Goal: Task Accomplishment & Management: Manage account settings

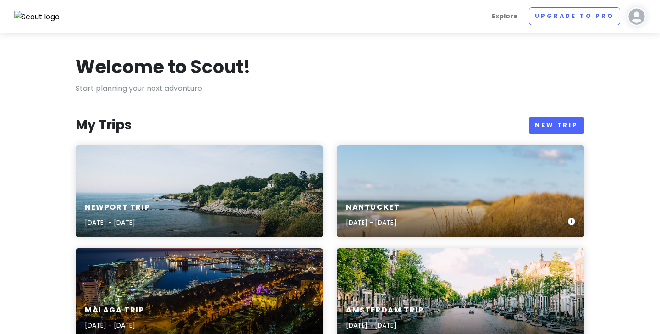
click at [379, 186] on div "Nantucket [DATE] - [DATE]" at bounding box center [460, 191] width 247 height 92
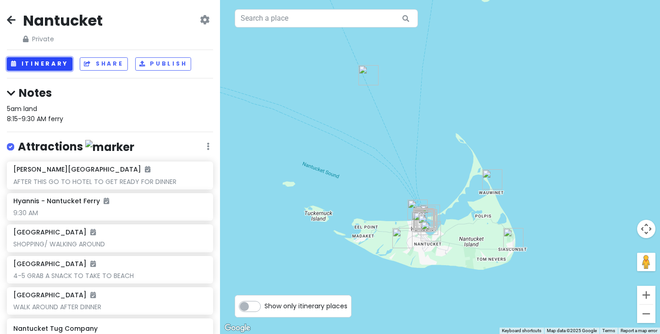
click at [44, 63] on button "Itinerary" at bounding box center [40, 63] width 66 height 13
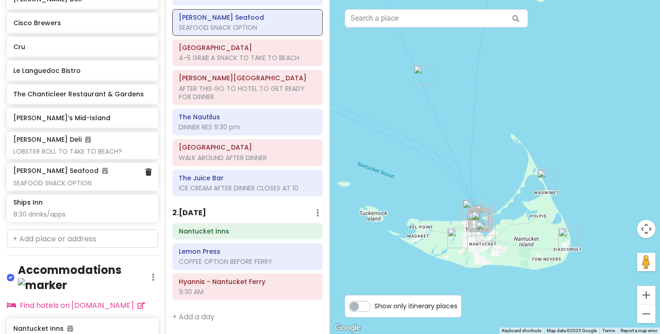
scroll to position [686, 0]
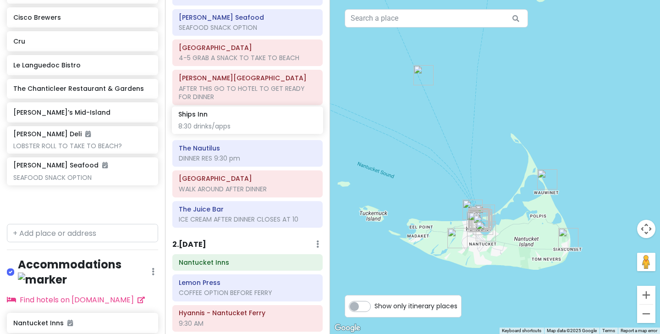
drag, startPoint x: 58, startPoint y: 200, endPoint x: 223, endPoint y: 119, distance: 183.8
click at [223, 119] on div "Nantucket Private Change Dates Make a Copy Delete Trip Go Pro ⚡️ Give Feedback …" at bounding box center [330, 167] width 660 height 334
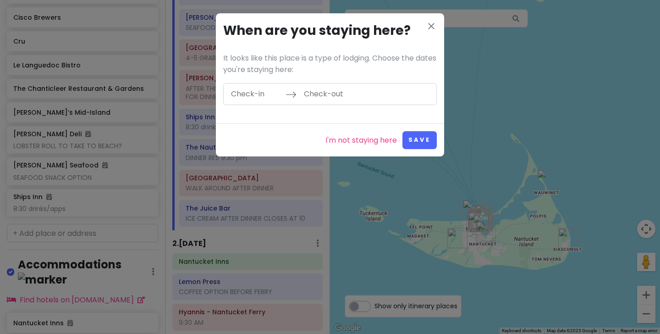
scroll to position [654, 0]
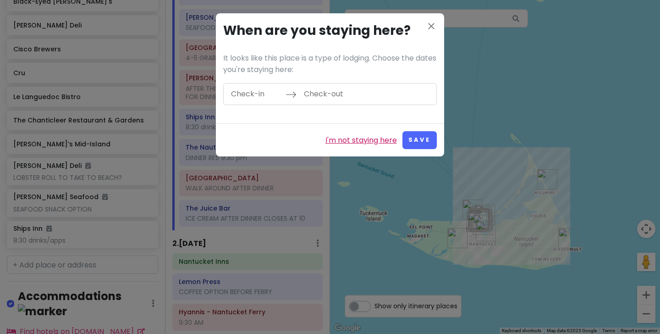
click at [370, 141] on link "I'm not staying here" at bounding box center [360, 140] width 71 height 12
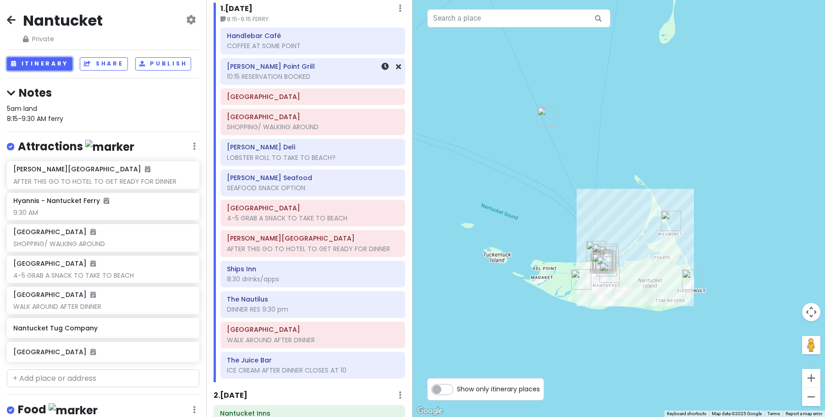
scroll to position [34, 0]
click at [261, 15] on small "8:15-9:15 FERRY" at bounding box center [312, 18] width 185 height 9
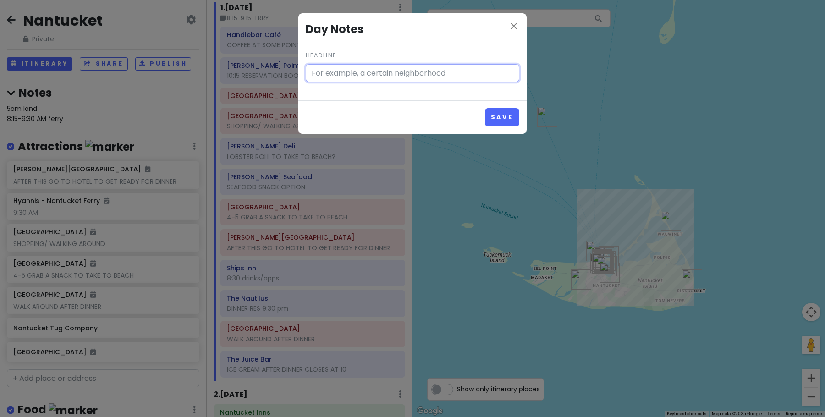
type input "8:15-9:15 FERRY"
click at [513, 27] on icon "close" at bounding box center [513, 26] width 11 height 11
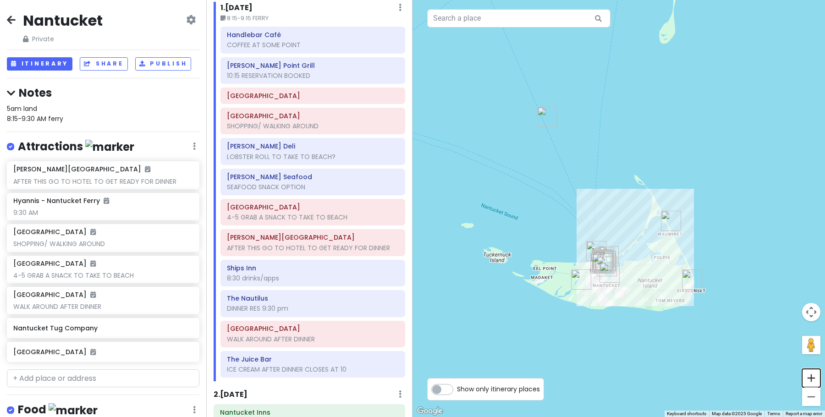
click at [659, 333] on button "Zoom in" at bounding box center [811, 378] width 18 height 18
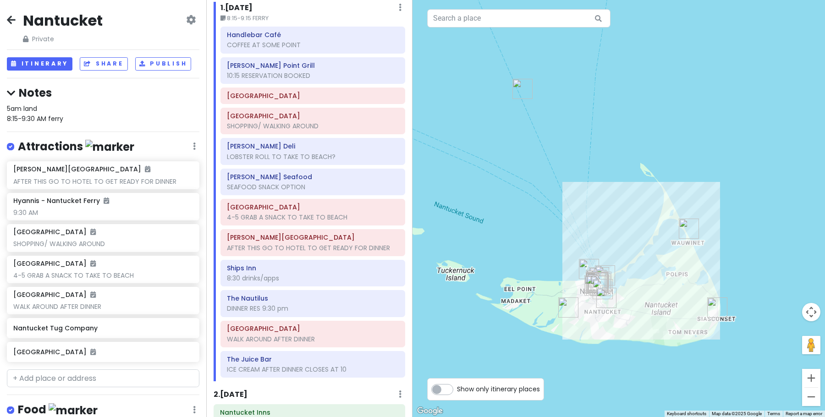
click at [659, 333] on button "Zoom in" at bounding box center [811, 378] width 18 height 18
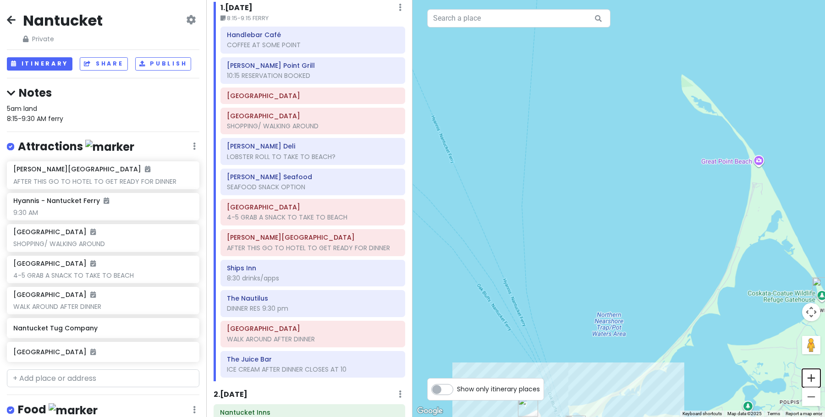
click at [659, 333] on button "Zoom in" at bounding box center [811, 378] width 18 height 18
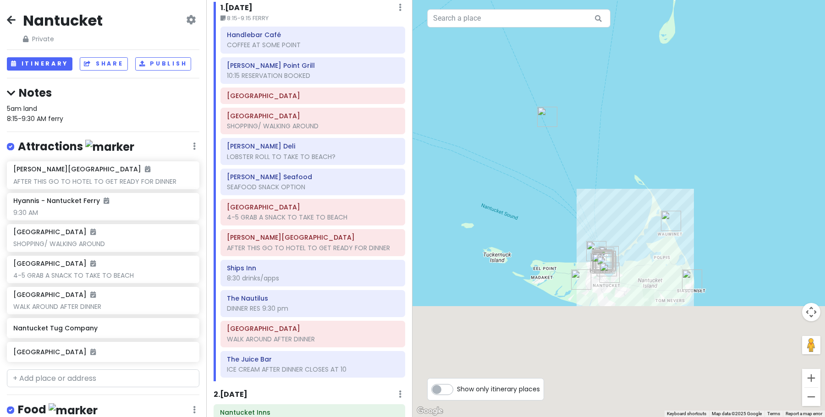
drag, startPoint x: 613, startPoint y: 379, endPoint x: 612, endPoint y: 234, distance: 144.8
click at [612, 253] on img "Nantucket Tug Company" at bounding box center [605, 263] width 20 height 20
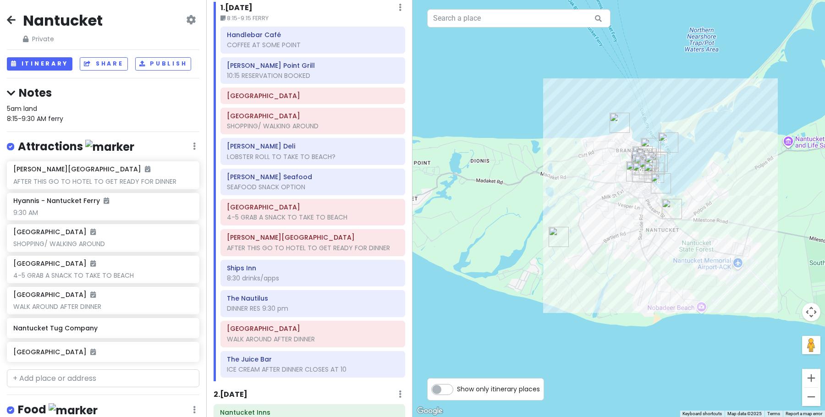
drag, startPoint x: 587, startPoint y: 285, endPoint x: 668, endPoint y: 159, distance: 149.2
click at [659, 159] on div at bounding box center [618, 208] width 412 height 417
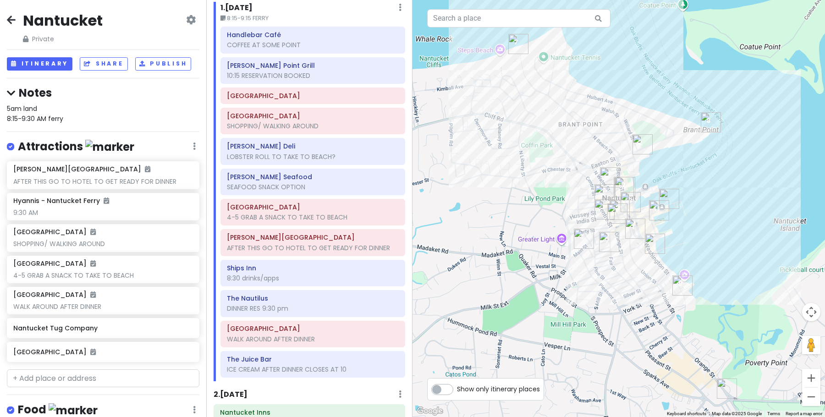
drag, startPoint x: 620, startPoint y: 153, endPoint x: 667, endPoint y: 154, distance: 47.2
click at [659, 154] on div at bounding box center [618, 208] width 412 height 417
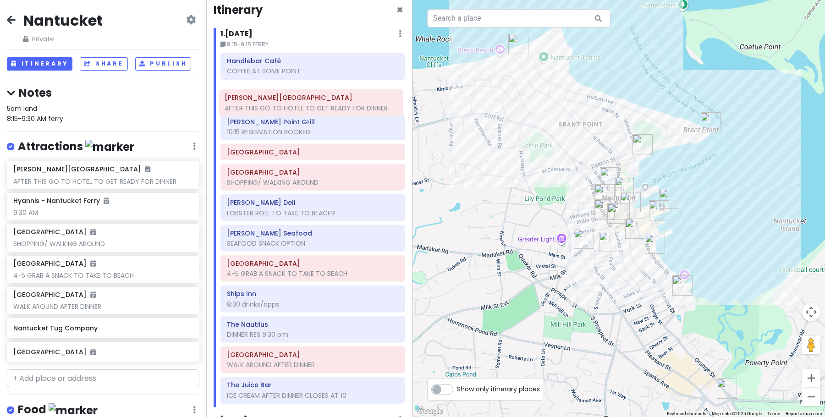
scroll to position [5, 0]
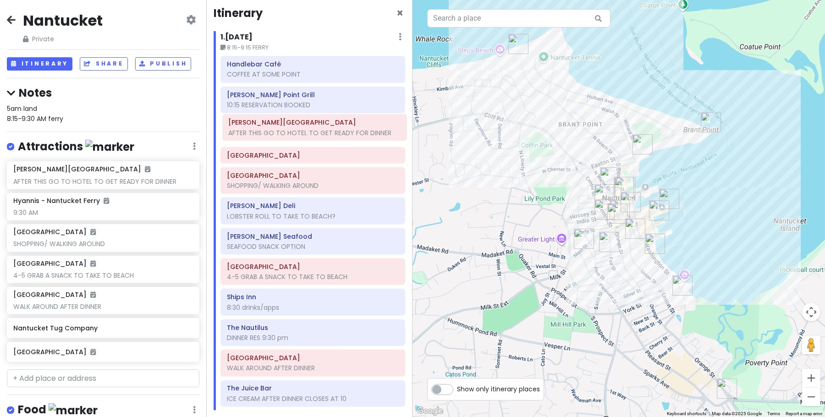
drag, startPoint x: 259, startPoint y: 241, endPoint x: 261, endPoint y: 128, distance: 113.2
click at [261, 128] on div "Handlebar Café COFFEE AT SOME POINT [PERSON_NAME][GEOGRAPHIC_DATA] 10:15 RESERV…" at bounding box center [313, 233] width 198 height 354
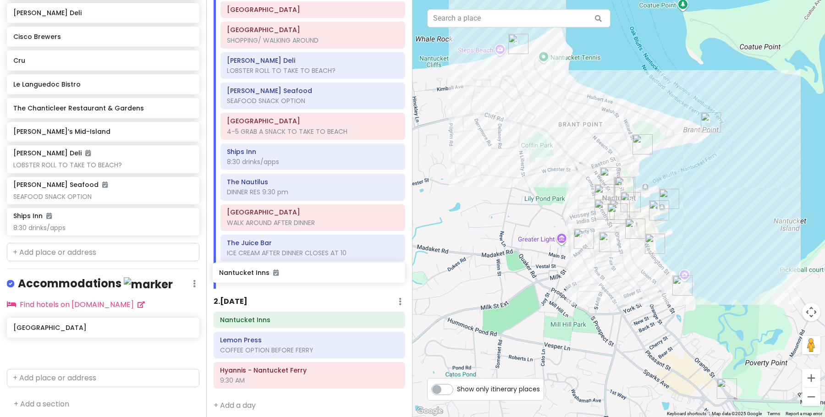
scroll to position [151, 0]
drag, startPoint x: 99, startPoint y: 326, endPoint x: 306, endPoint y: 274, distance: 213.0
click at [307, 275] on div "Nantucket Private Change Dates Make a Copy Delete Trip Go Pro ⚡️ Give Feedback …" at bounding box center [412, 208] width 825 height 417
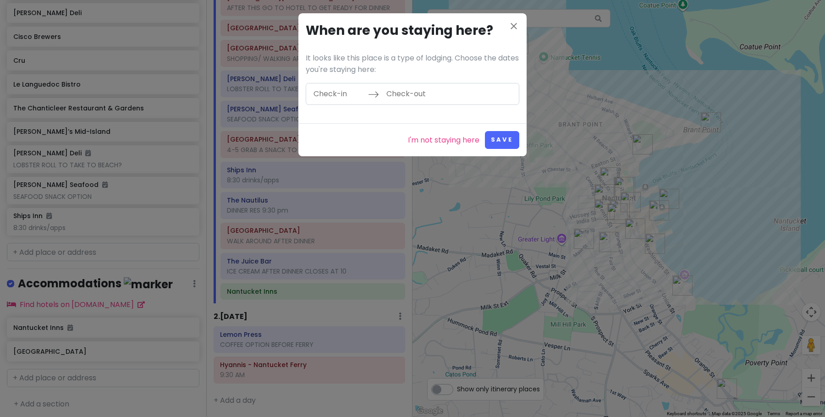
scroll to position [127, 0]
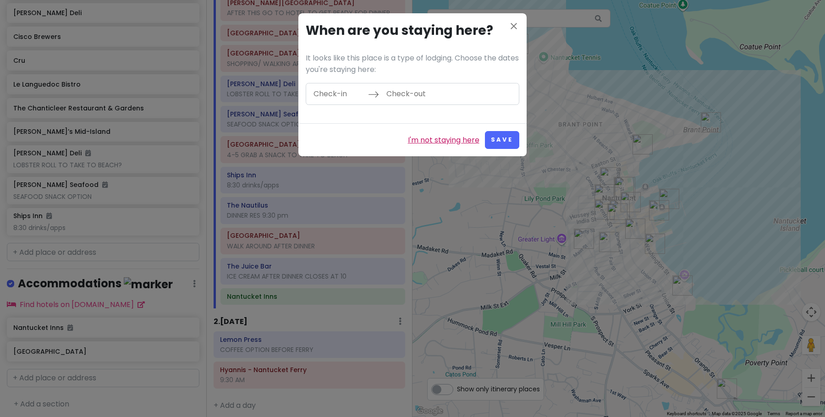
click at [439, 142] on link "I'm not staying here" at bounding box center [443, 140] width 71 height 12
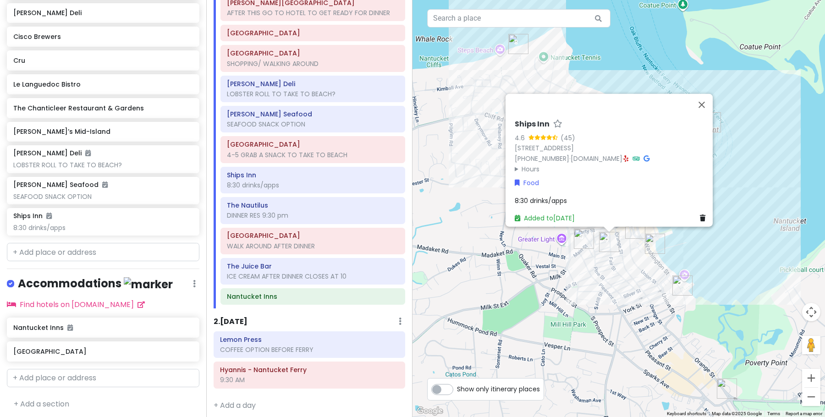
click at [595, 196] on div "8:30 drinks/apps" at bounding box center [612, 200] width 194 height 10
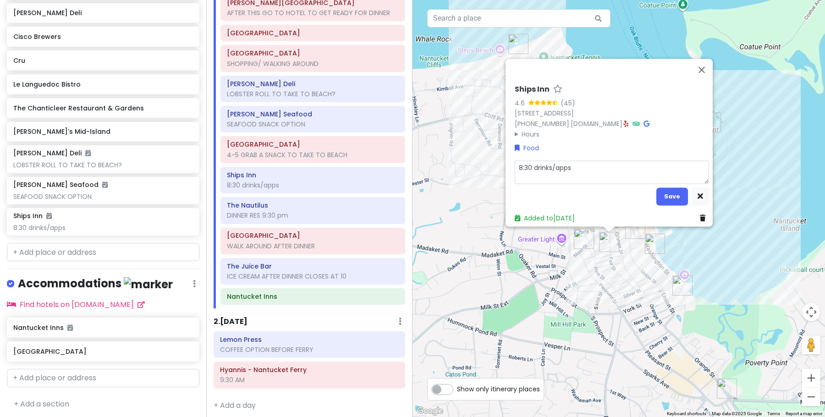
click at [585, 163] on textarea "8:30 drinks/apps" at bounding box center [612, 171] width 194 height 23
type textarea "x"
type textarea "8:30 drinks/apps."
type textarea "x"
type textarea "8:30 drinks/apps."
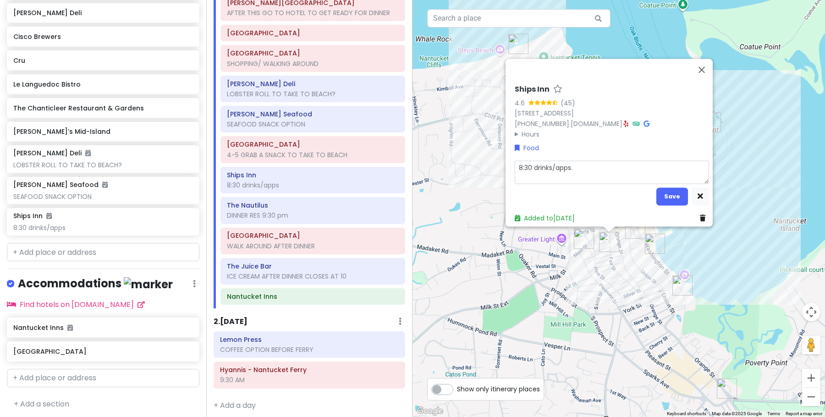
type textarea "x"
type textarea "8:30 drinks/apps. 6"
type textarea "x"
type textarea "8:30 drinks/apps. 6m"
type textarea "x"
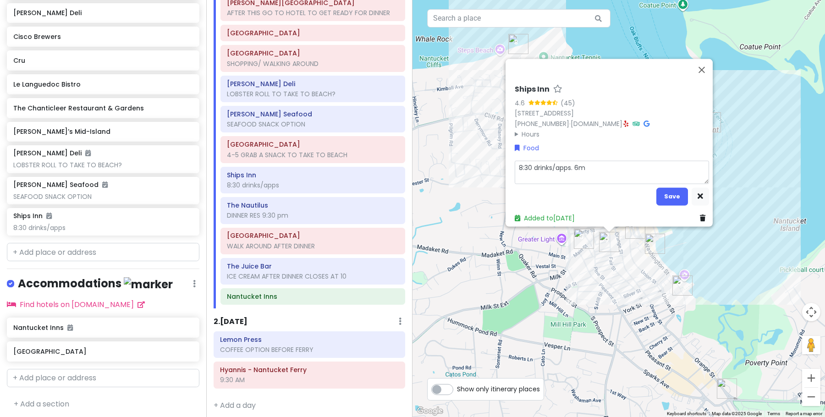
type textarea "8:30 drinks/apps. 6mi"
type textarea "x"
type textarea "8:30 drinks/apps. 6min"
type textarea "x"
type textarea "8:30 drinks/apps. 6min w"
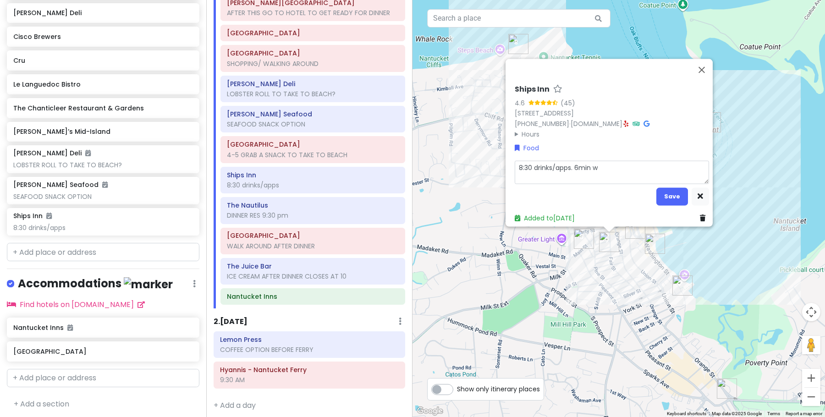
type textarea "x"
type textarea "8:30 drinks/apps. 6min wa"
type textarea "x"
type textarea "8:30 drinks/apps. 6min wal"
type textarea "x"
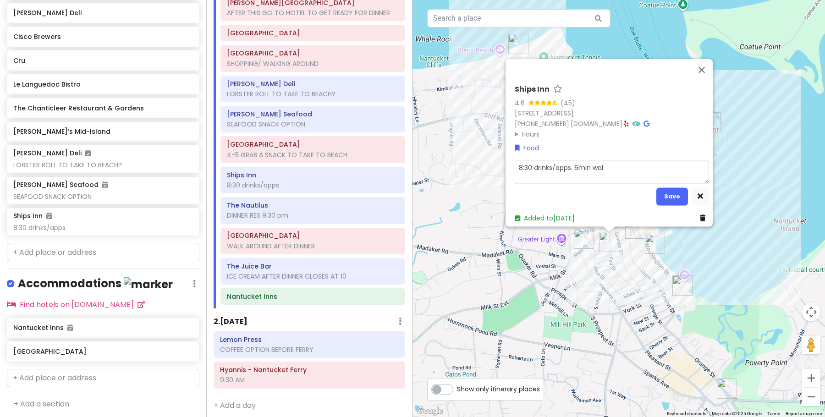
type textarea "8:30 drinks/apps. 6min walk"
type textarea "x"
type textarea "8:30 drinks/apps. 6min walk"
type textarea "x"
type textarea "8:30 drinks/apps. 6min walk t"
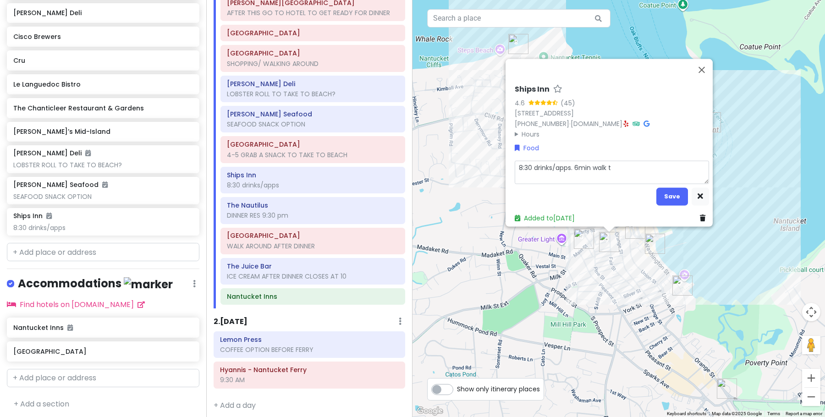
type textarea "x"
type textarea "8:30 drinks/apps. 6min walk to"
type textarea "x"
type textarea "8:30 drinks/apps. 6min walk to"
type textarea "x"
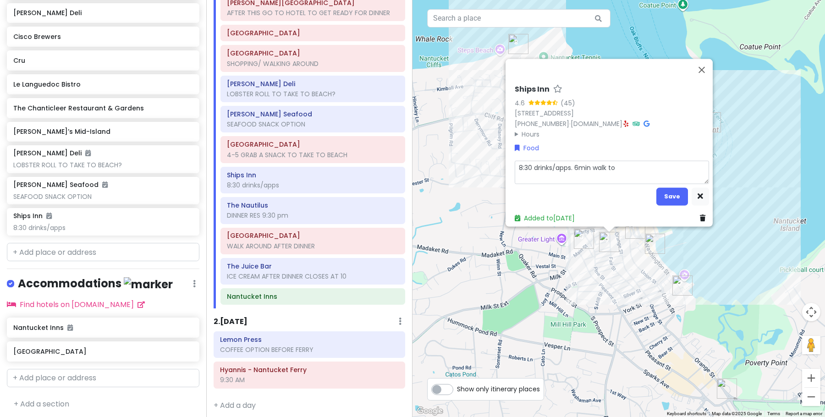
type textarea "8:30 drinks/apps. 6min walk to N"
type textarea "x"
type textarea "8:30 drinks/apps. 6min walk to Na"
type textarea "x"
type textarea "8:30 drinks/apps. 6min walk to [GEOGRAPHIC_DATA]"
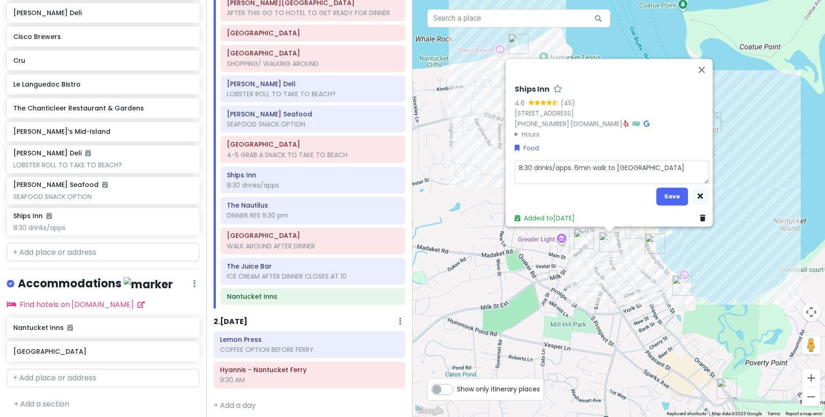
type textarea "x"
type textarea "8:30 drinks/apps. 6min walk to [GEOGRAPHIC_DATA]"
type textarea "x"
type textarea "8:30 drinks/apps. 6min walk to [GEOGRAPHIC_DATA]"
type textarea "x"
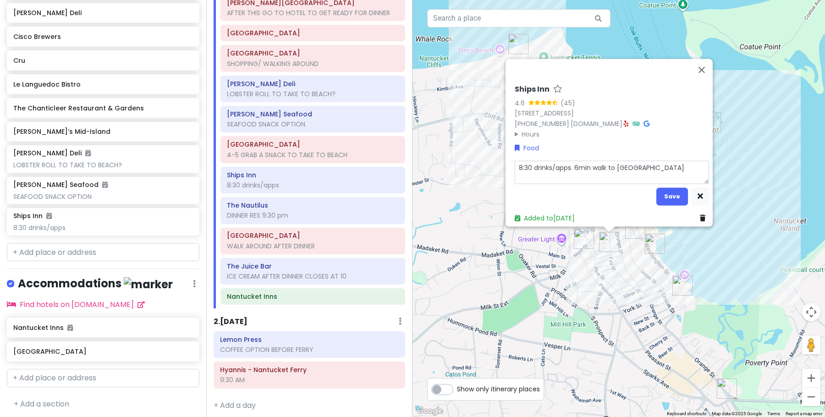
type textarea "8:30 drinks/apps. 6min walk to [GEOGRAPHIC_DATA]"
type textarea "x"
type textarea "8:30 drinks/apps. 6min walk to [GEOGRAPHIC_DATA]"
type textarea "x"
type textarea "8:30 drinks/apps. 6min walk to [GEOGRAPHIC_DATA]"
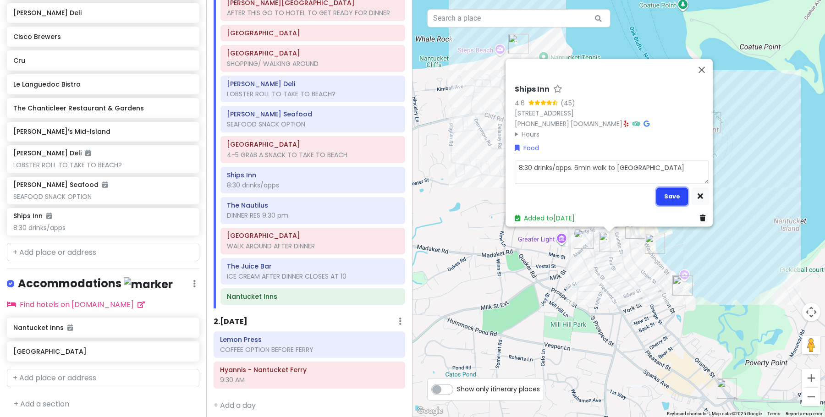
click at [659, 190] on button "Save" at bounding box center [672, 196] width 32 height 18
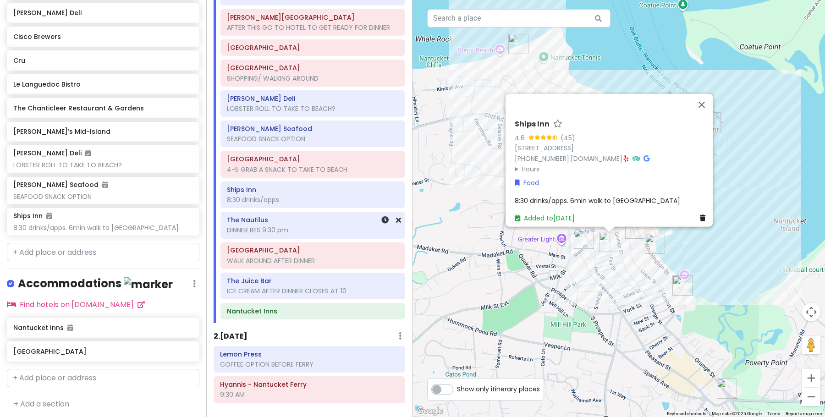
scroll to position [112, 0]
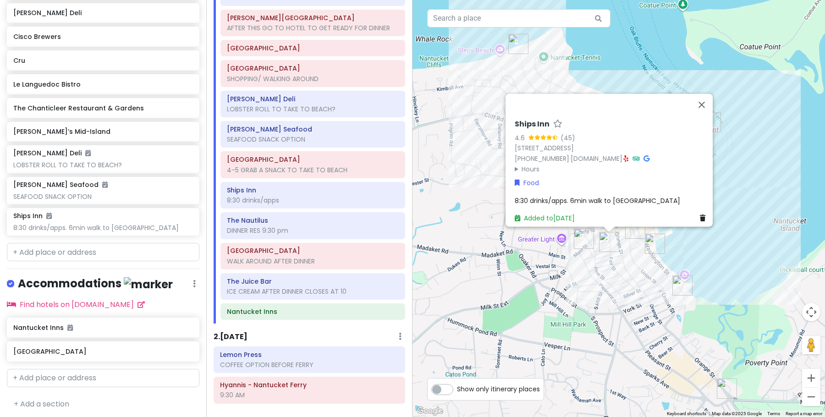
click at [569, 196] on span "8:30 drinks/apps. 6min walk to [GEOGRAPHIC_DATA]" at bounding box center [597, 200] width 165 height 9
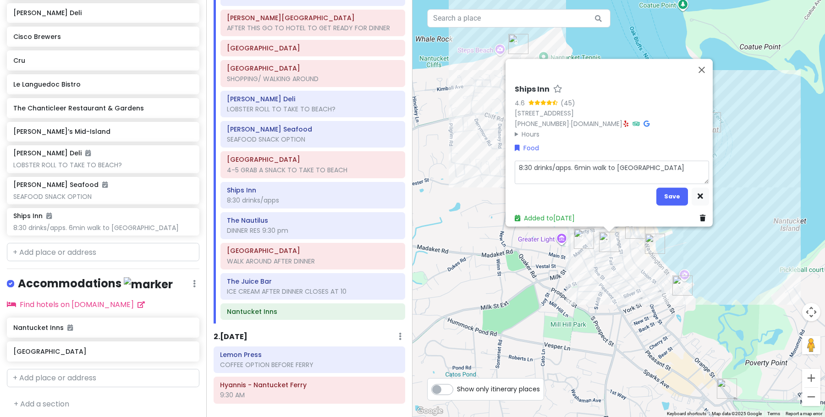
click at [572, 164] on textarea "8:30 drinks/apps. 6min walk to [GEOGRAPHIC_DATA]" at bounding box center [612, 171] width 194 height 23
type textarea "x"
type textarea "8:30 drinks/apps.6min walk to Nautilus"
click at [659, 191] on button "Save" at bounding box center [672, 196] width 32 height 18
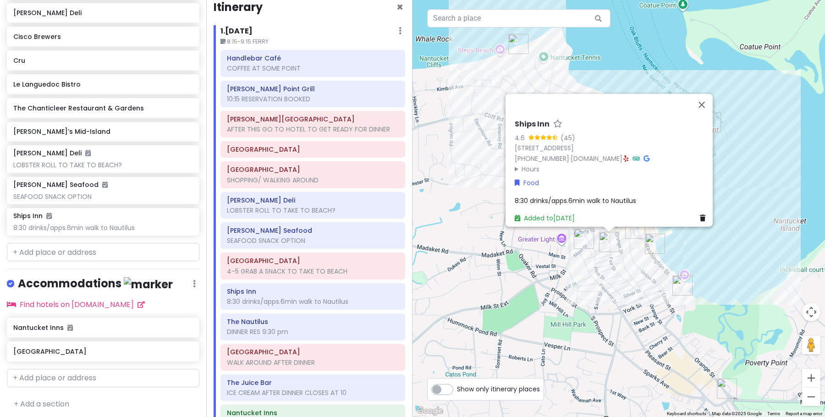
scroll to position [13, 0]
click at [659, 99] on button "Close" at bounding box center [701, 105] width 22 height 22
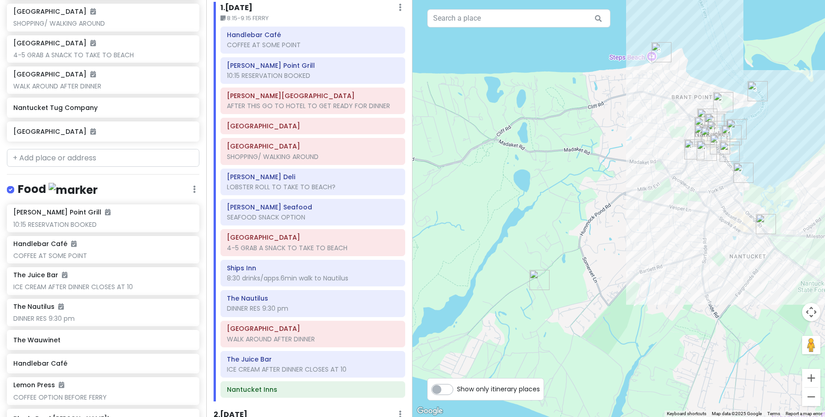
scroll to position [0, 0]
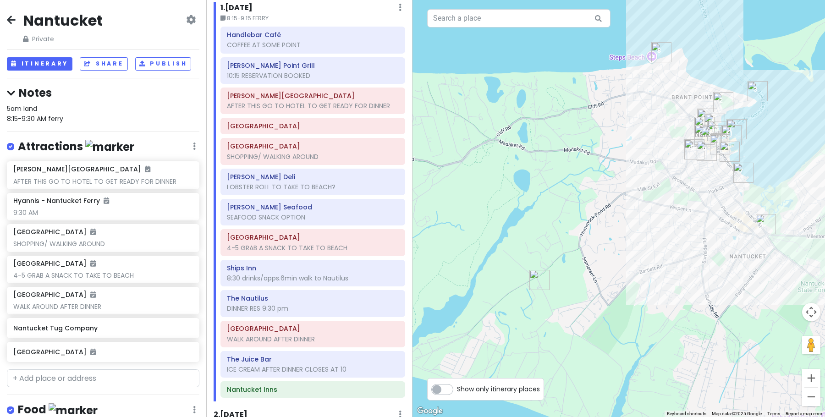
click at [9, 17] on icon at bounding box center [11, 19] width 9 height 7
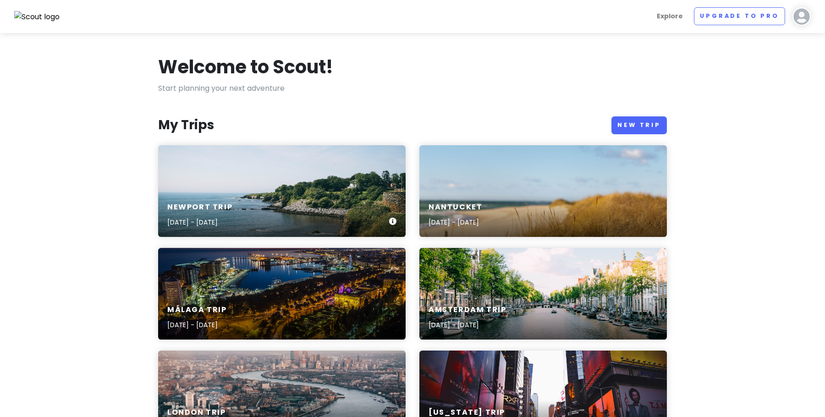
click at [271, 209] on div "Newport Trip [DATE] - [DATE]" at bounding box center [281, 215] width 247 height 44
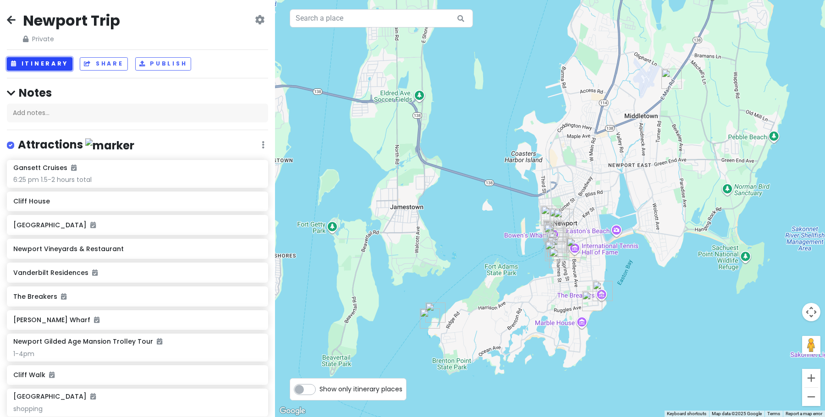
click at [52, 60] on button "Itinerary" at bounding box center [40, 63] width 66 height 13
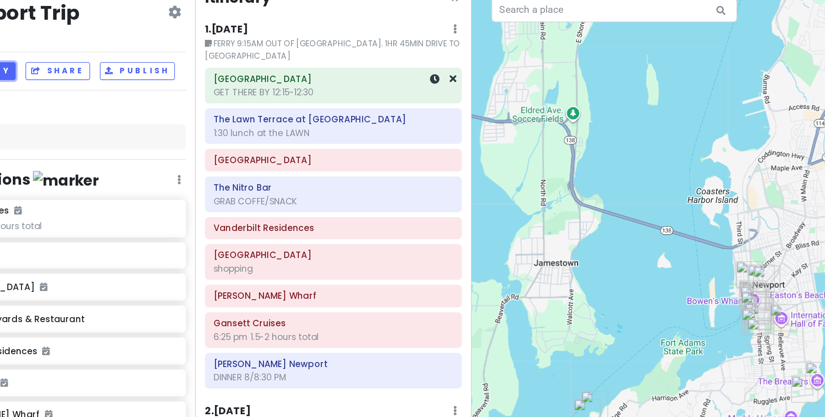
scroll to position [13, 0]
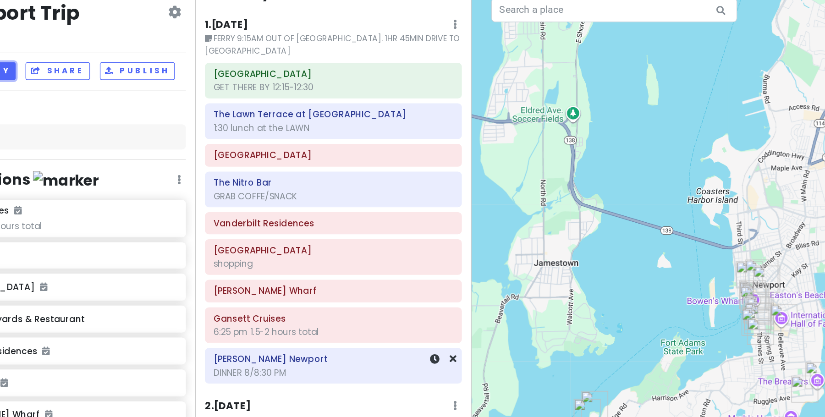
click at [266, 110] on div "DINNER 8/8:30 PM" at bounding box center [309, 106] width 179 height 8
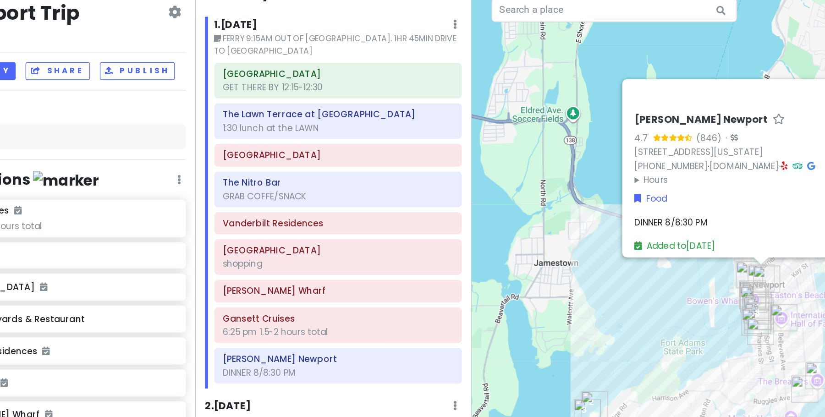
click at [586, 173] on div "DINNER 8/8:30 PM" at bounding box center [631, 176] width 194 height 10
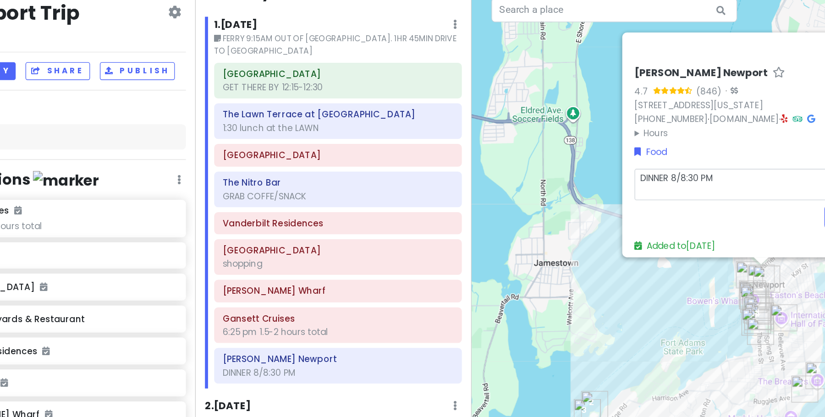
drag, startPoint x: 576, startPoint y: 139, endPoint x: 560, endPoint y: 139, distance: 15.6
click at [560, 139] on textarea "DINNER 8/8:30 PM" at bounding box center [631, 148] width 194 height 23
type textarea "x"
type textarea "DINNER 8:0 PM"
type textarea "x"
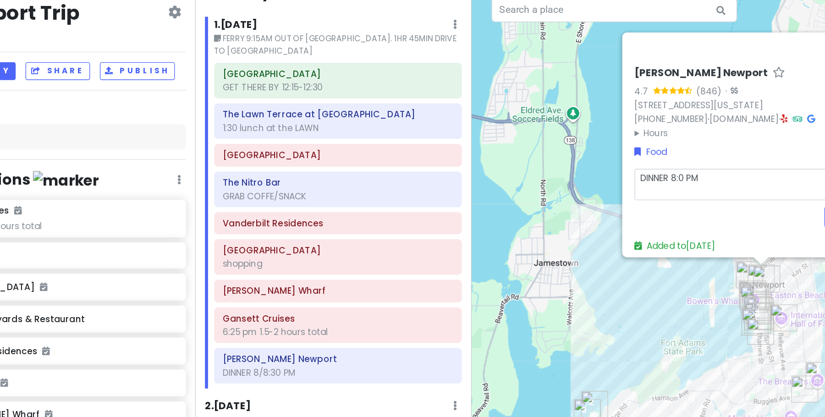
type textarea "DINNER 8:10 PM"
type textarea "x"
type textarea "DINNER 8:150 PM"
type textarea "x"
type textarea "DINNER 8:15 PM"
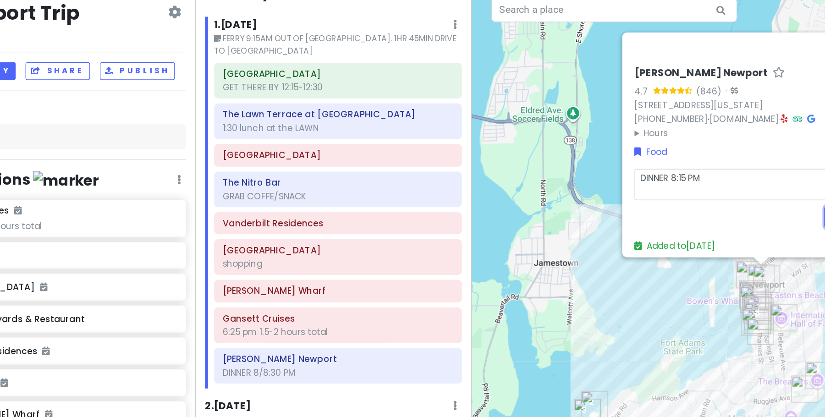
click at [659, 164] on button "Save" at bounding box center [691, 173] width 32 height 18
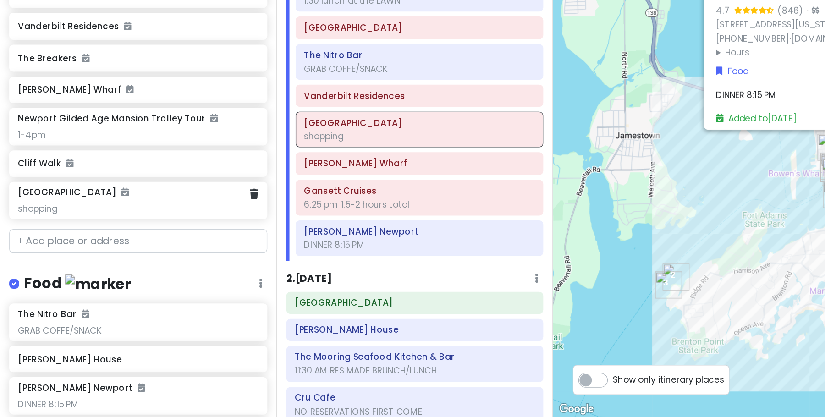
scroll to position [148, 0]
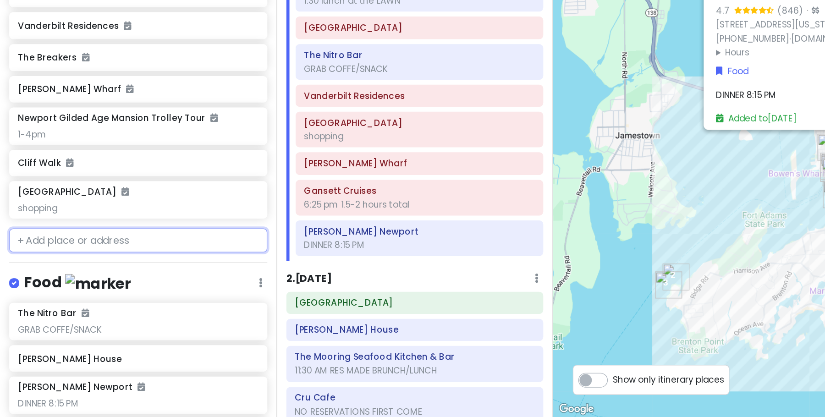
click at [63, 283] on input "text" at bounding box center [103, 285] width 192 height 18
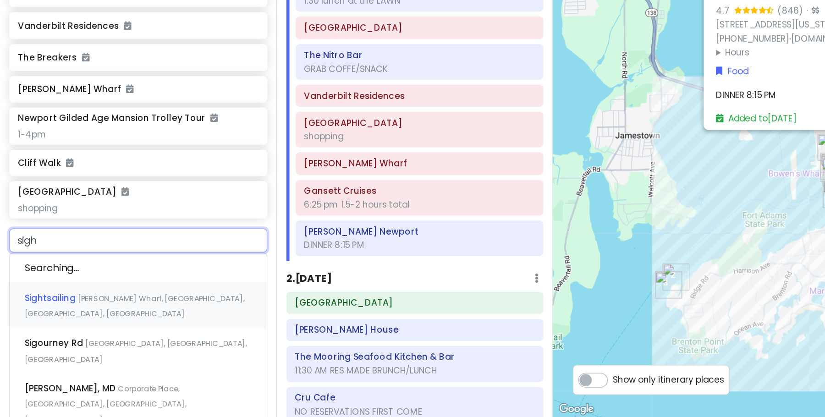
type input "sight"
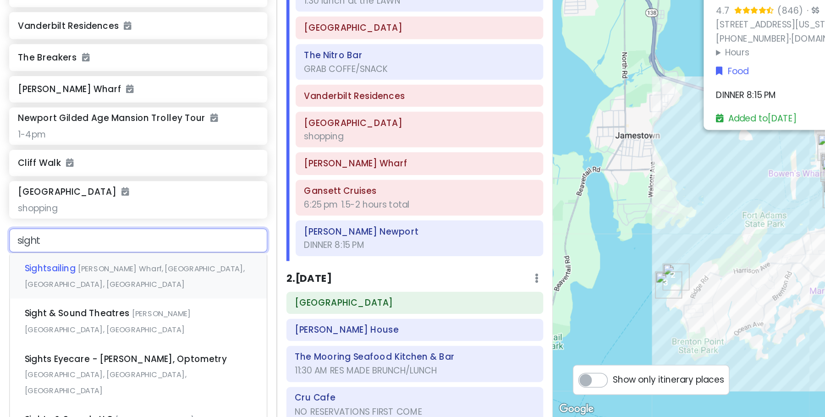
click at [67, 302] on span "[PERSON_NAME] Wharf, [GEOGRAPHIC_DATA], [GEOGRAPHIC_DATA], [GEOGRAPHIC_DATA]" at bounding box center [100, 312] width 164 height 20
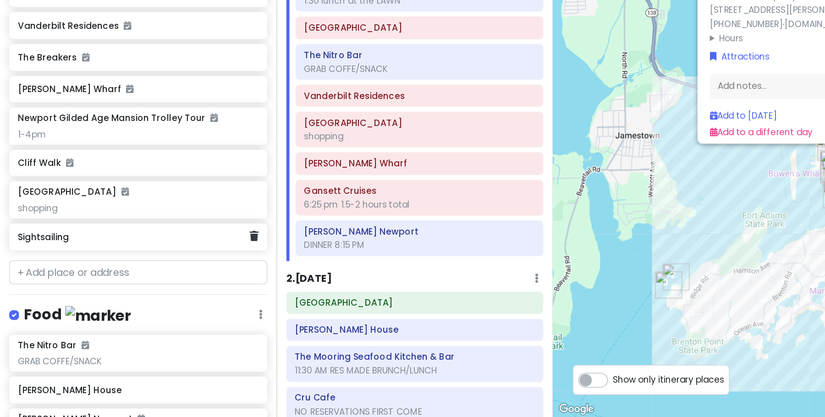
click at [71, 280] on h6 "Sightsailing" at bounding box center [99, 283] width 173 height 8
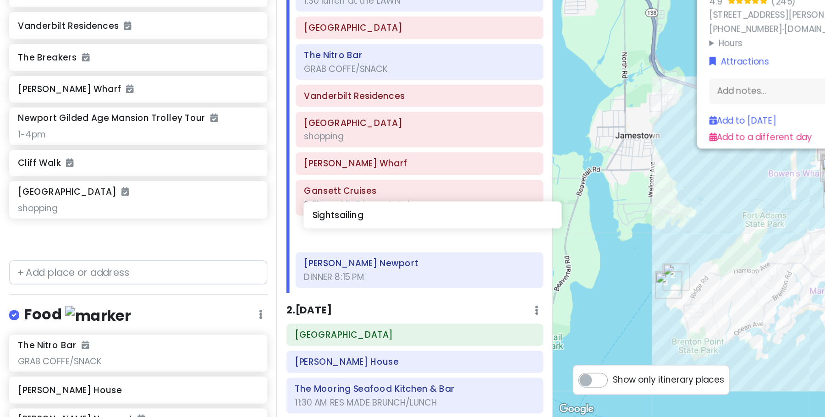
drag, startPoint x: 48, startPoint y: 278, endPoint x: 267, endPoint y: 263, distance: 219.9
click at [267, 263] on div "Newport Trip Private Change Dates Make a Copy Delete Trip Go Pro ⚡️ Give Feedba…" at bounding box center [412, 208] width 825 height 417
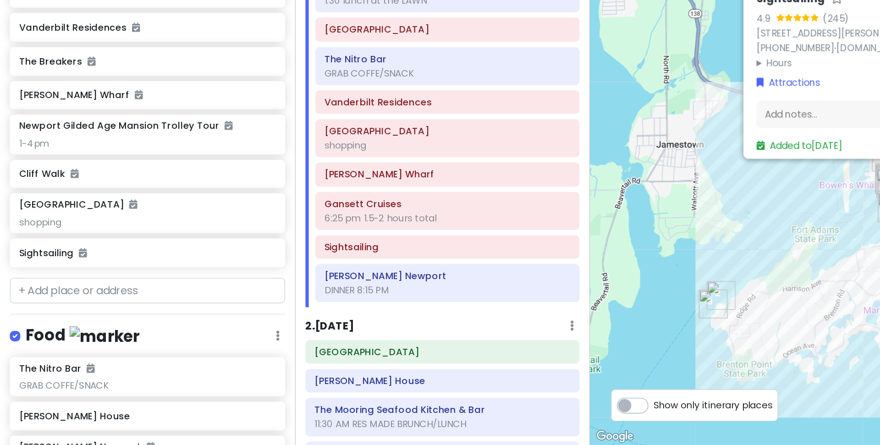
scroll to position [0, 0]
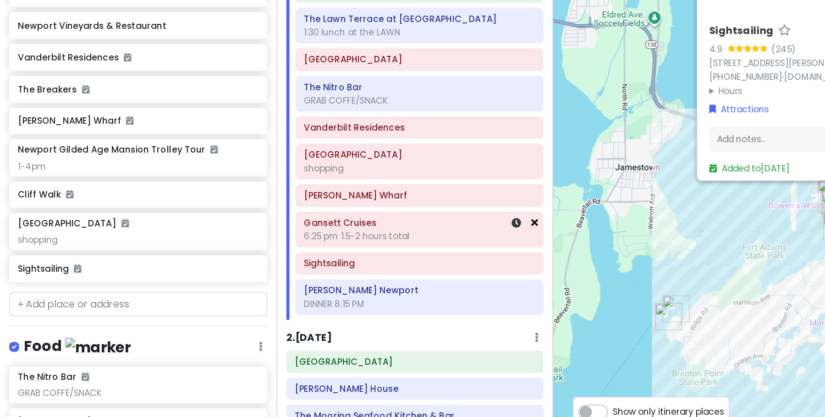
click at [397, 245] on icon at bounding box center [398, 248] width 5 height 7
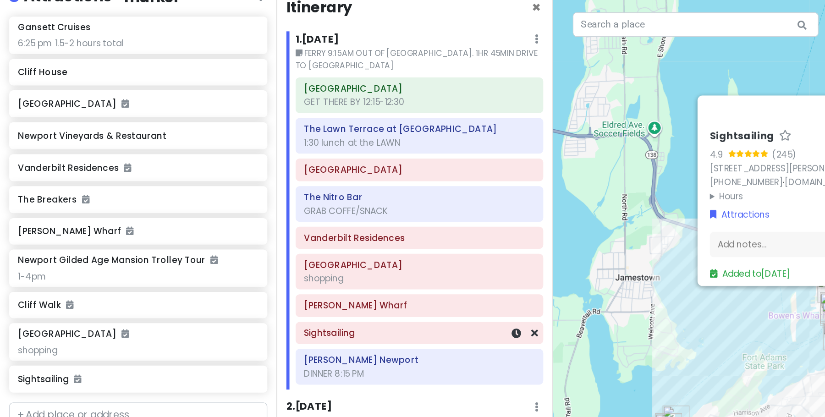
click at [274, 244] on h6 "Sightsailing" at bounding box center [313, 248] width 172 height 8
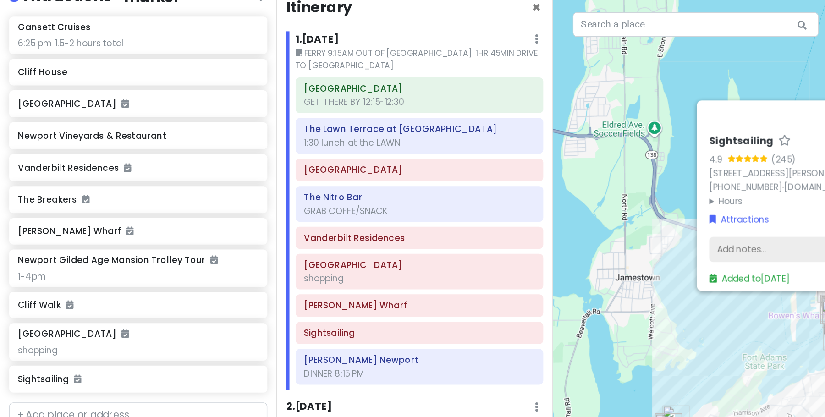
click at [580, 180] on div "Add notes..." at bounding box center [626, 185] width 194 height 19
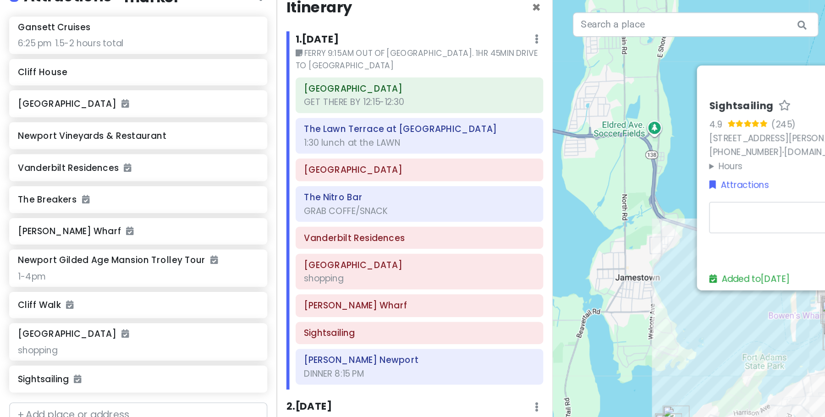
type textarea "x"
type textarea "Su"
type textarea "x"
type textarea "Sun"
type textarea "x"
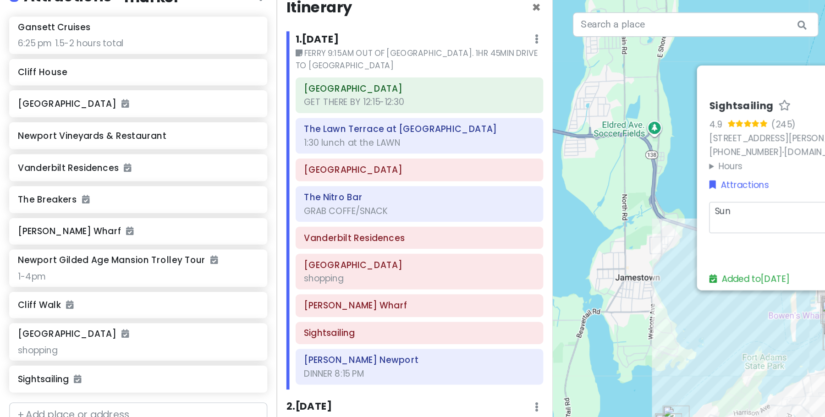
type textarea "Suns"
type textarea "x"
type textarea "Sunse"
type textarea "x"
type textarea "Sunset"
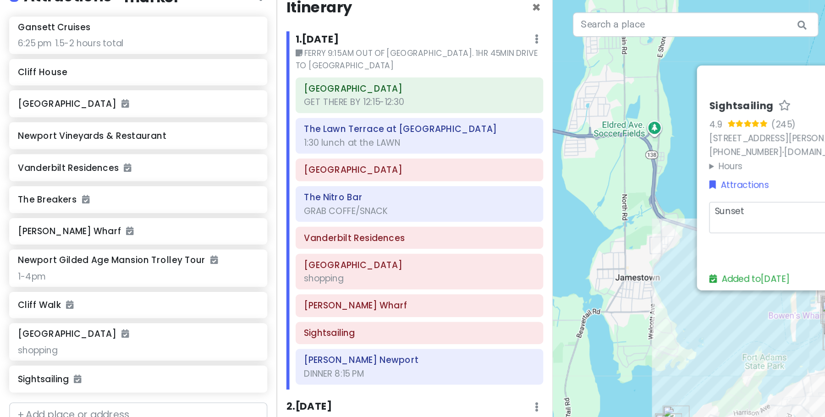
type textarea "x"
type textarea "Sunset"
type textarea "x"
type textarea "Sunset s"
type textarea "x"
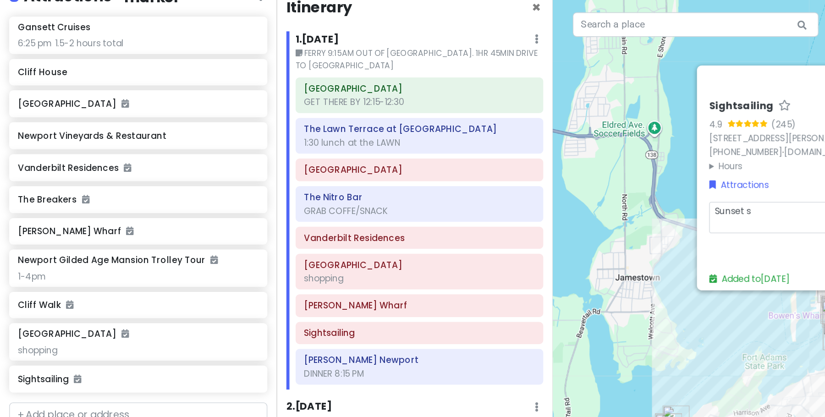
type textarea "Sunset sa"
type textarea "x"
type textarea "Sunset sai"
type textarea "x"
type textarea "Sunset sail"
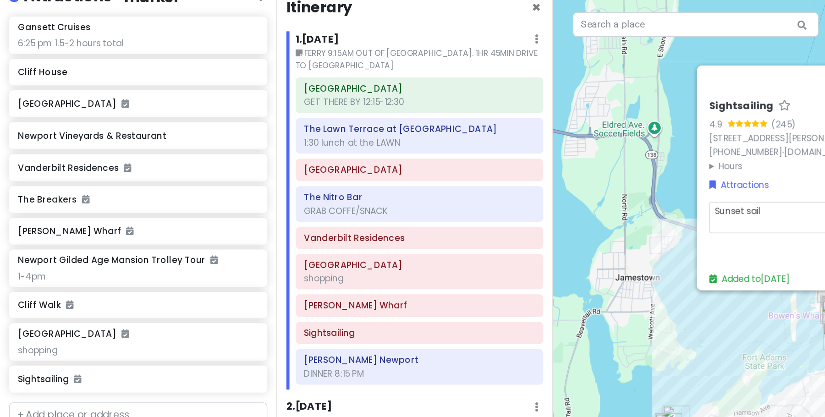
type textarea "x"
type textarea "Sunset sail"
type textarea "x"
type textarea "Sunset sail 6"
type textarea "x"
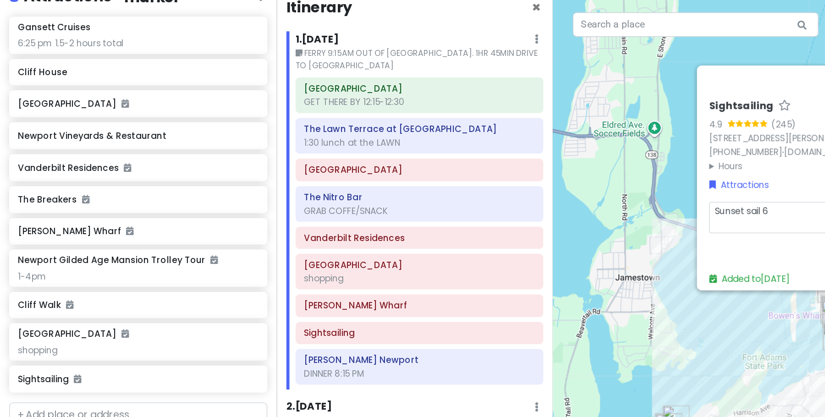
type textarea "Sunset sail 6p"
type textarea "x"
type textarea "Sunset sail 6pm"
type textarea "x"
type textarea "Sunset sail 6p"
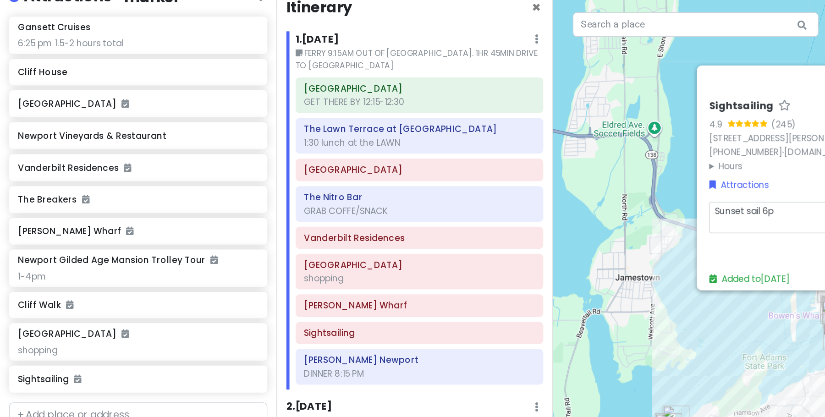
type textarea "x"
type textarea "Sunset sail 6"
type textarea "x"
type textarea "Sunset sail"
type textarea "x"
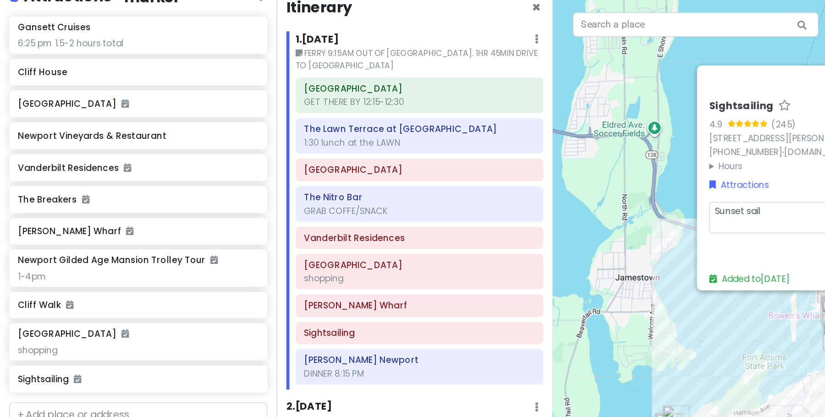
type textarea "Sunset sail b"
type textarea "x"
type textarea "Sunset sail be"
type textarea "x"
type textarea "Sunset sail be"
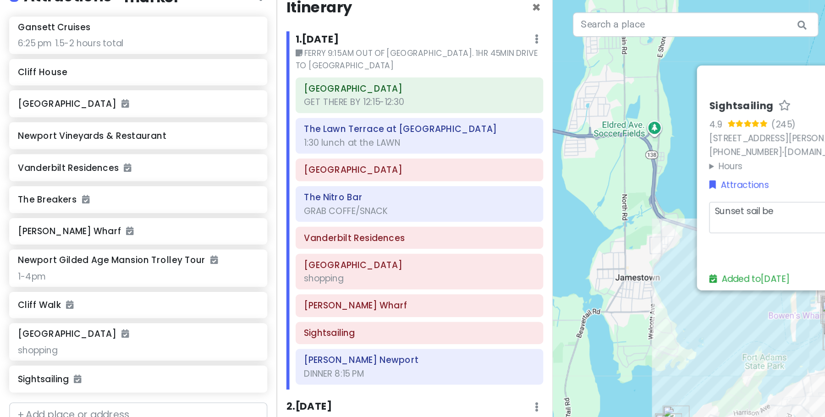
type textarea "x"
type textarea "Sunset sail be t"
type textarea "x"
type textarea "Sunset sail be th"
type textarea "x"
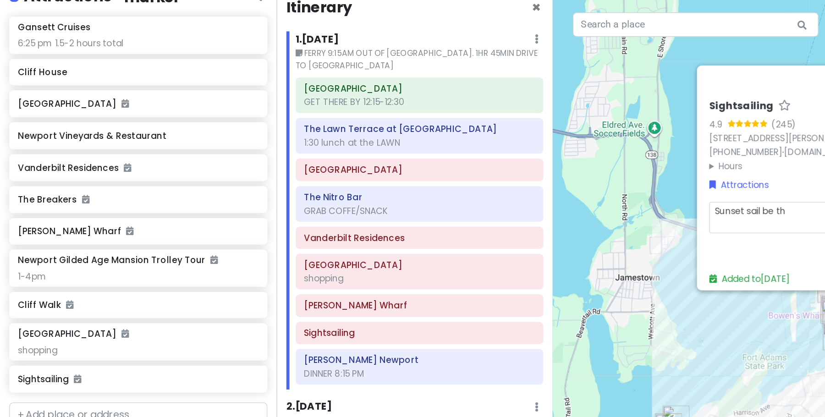
type textarea "Sunset sail be the"
type textarea "x"
type textarea "Sunset sail be ther"
type textarea "x"
type textarea "Sunset sail be there"
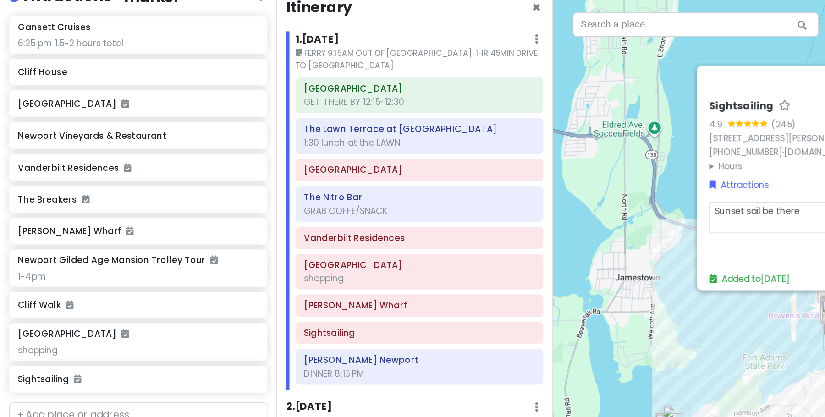
type textarea "x"
type textarea "Sunset sail be there"
type textarea "x"
type textarea "Sunset sail be there 6"
type textarea "x"
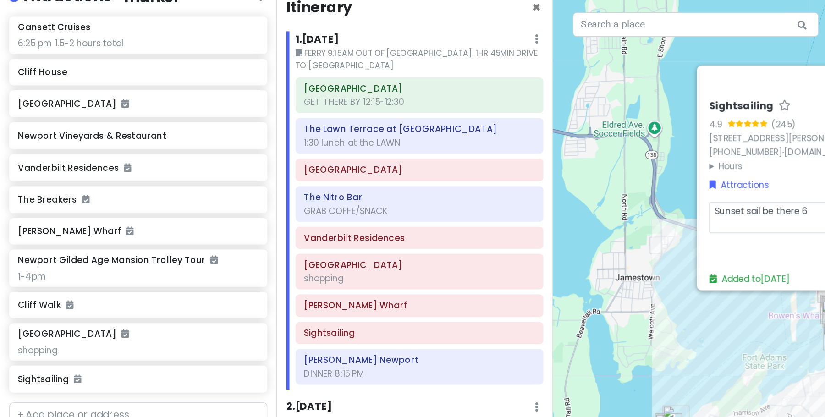
type textarea "Sunset sail be there 6p"
type textarea "x"
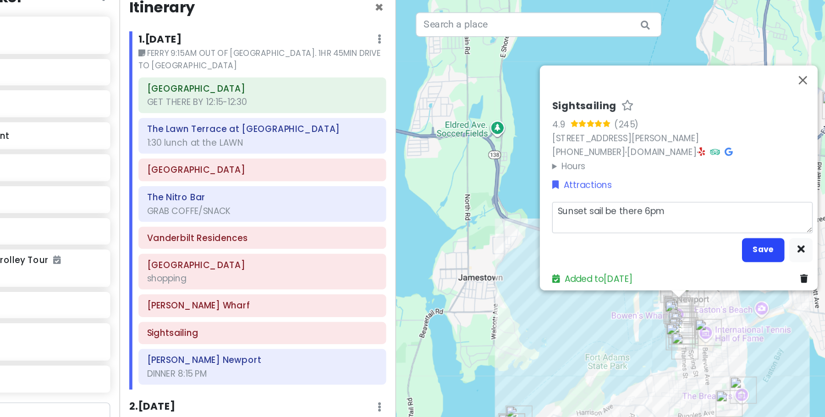
type textarea "Sunset sail be there 6pm"
click at [659, 180] on button "Save" at bounding box center [686, 186] width 32 height 18
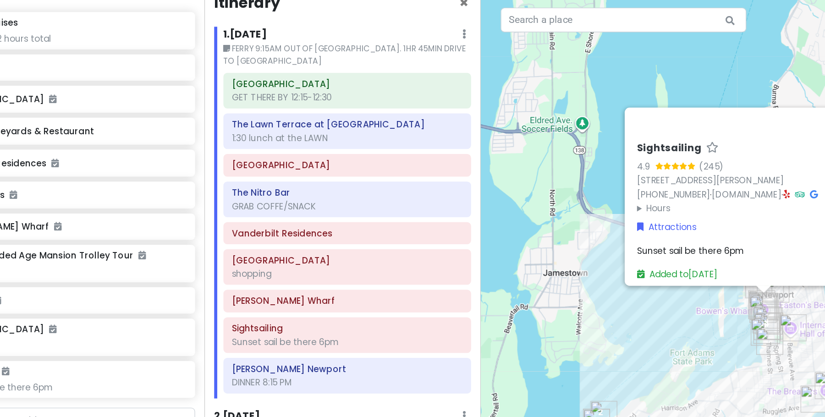
click at [474, 144] on div "Sightsailing 4.9 (245) [STREET_ADDRESS][PERSON_NAME] [PHONE_NUMBER] · [DOMAIN_N…" at bounding box center [618, 208] width 412 height 417
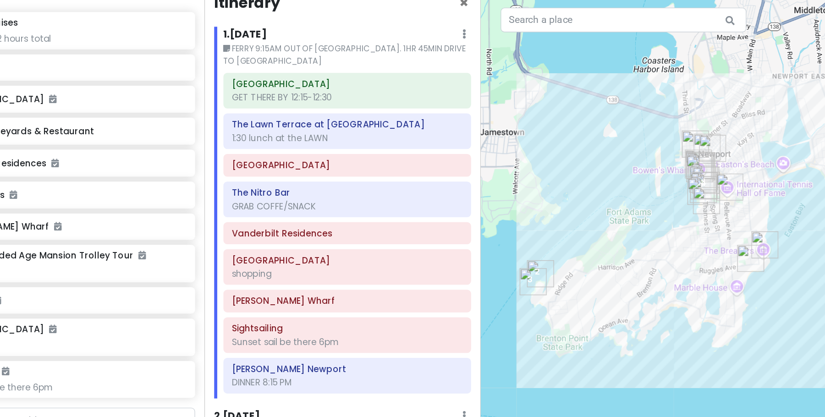
drag, startPoint x: 523, startPoint y: 180, endPoint x: 472, endPoint y: 71, distance: 120.5
click at [472, 71] on div at bounding box center [618, 208] width 412 height 417
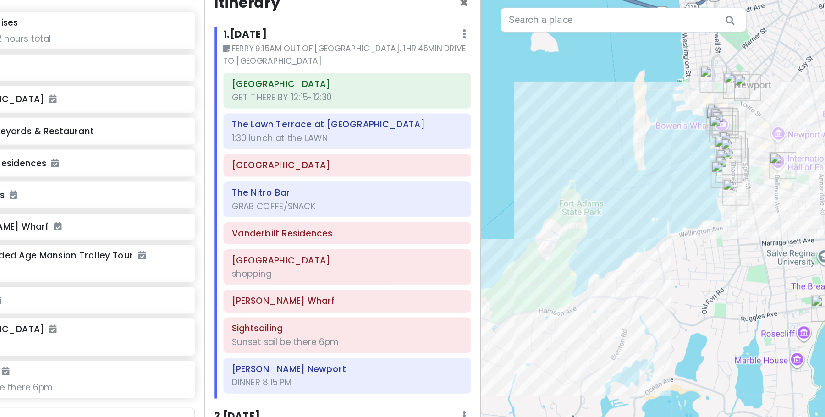
drag, startPoint x: 554, startPoint y: 164, endPoint x: 639, endPoint y: 203, distance: 93.7
click at [639, 203] on div at bounding box center [618, 208] width 412 height 417
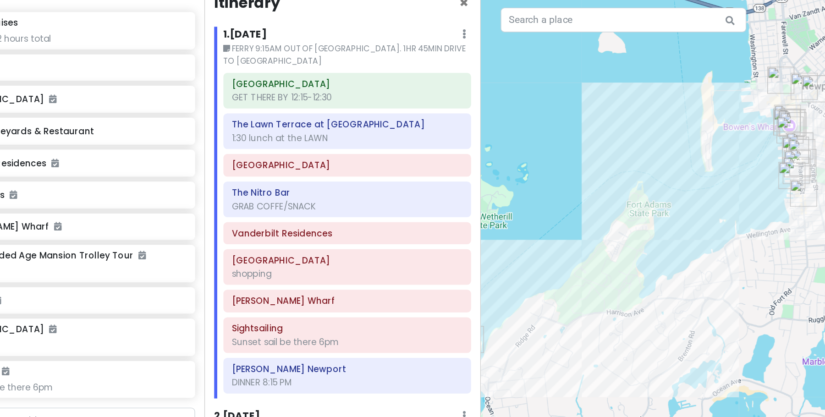
drag, startPoint x: 524, startPoint y: 175, endPoint x: 570, endPoint y: 174, distance: 46.3
click at [573, 175] on div at bounding box center [618, 208] width 412 height 417
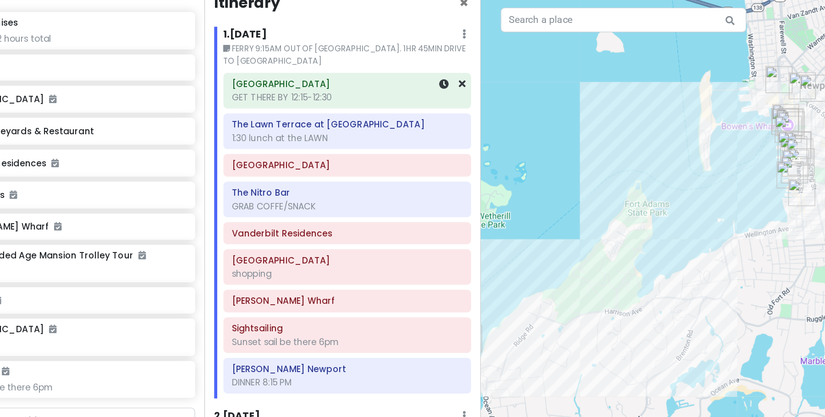
click at [300, 72] on div "GET THERE BY 12:15-12:30" at bounding box center [313, 76] width 172 height 8
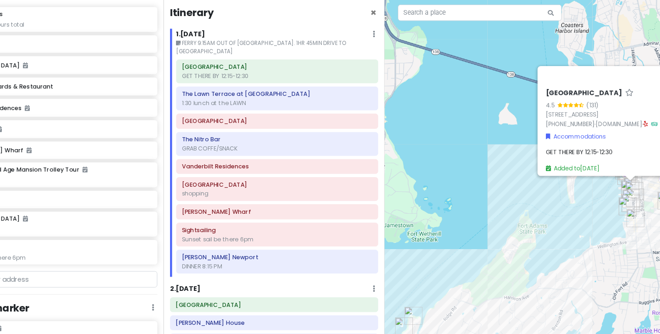
scroll to position [148, 0]
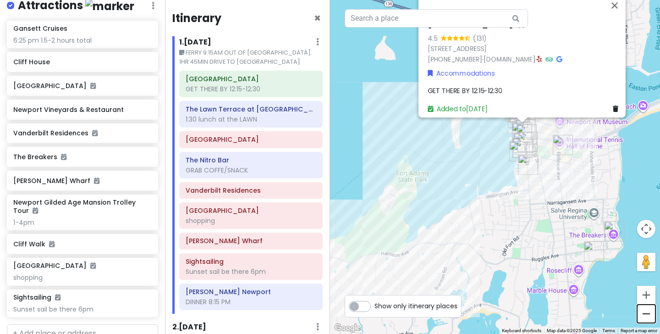
click at [648, 313] on button "Zoom out" at bounding box center [646, 313] width 18 height 18
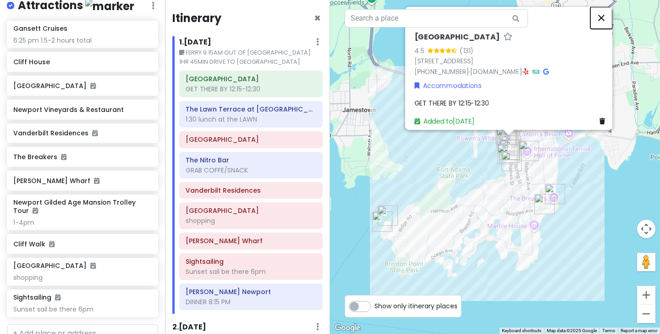
click at [604, 12] on button "Close" at bounding box center [601, 18] width 22 height 22
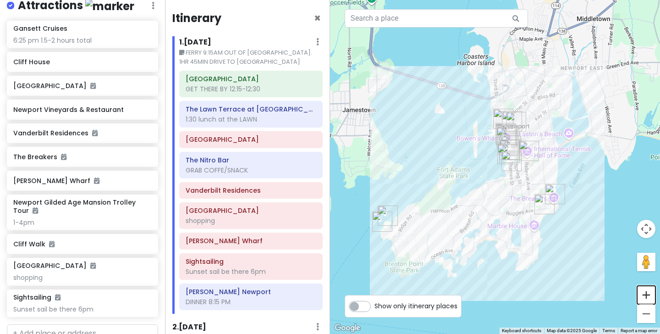
click at [648, 295] on button "Zoom in" at bounding box center [646, 294] width 18 height 18
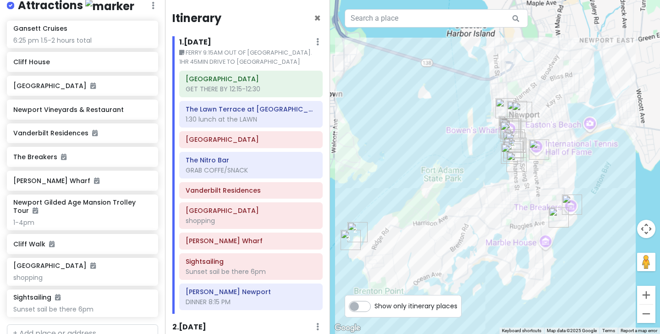
click at [648, 295] on button "Zoom in" at bounding box center [646, 294] width 18 height 18
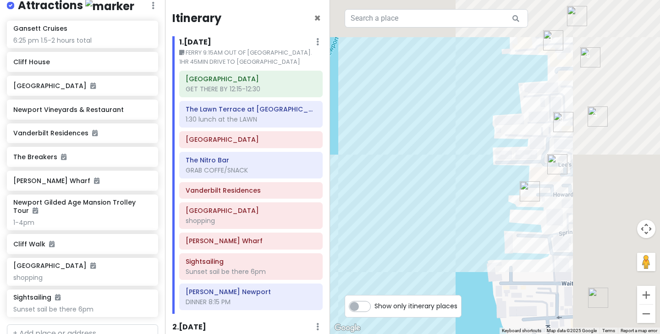
drag, startPoint x: 598, startPoint y: 172, endPoint x: 430, endPoint y: 260, distance: 189.8
click at [430, 259] on div at bounding box center [495, 167] width 330 height 334
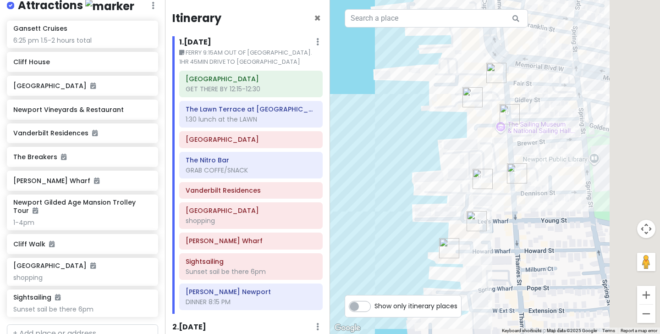
drag, startPoint x: 529, startPoint y: 196, endPoint x: 447, endPoint y: 260, distance: 103.8
click at [446, 263] on div at bounding box center [495, 167] width 330 height 334
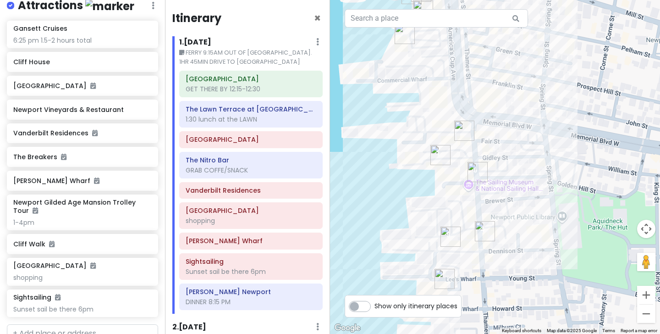
drag, startPoint x: 497, startPoint y: 185, endPoint x: 480, endPoint y: 251, distance: 67.6
click at [481, 250] on div at bounding box center [495, 167] width 330 height 334
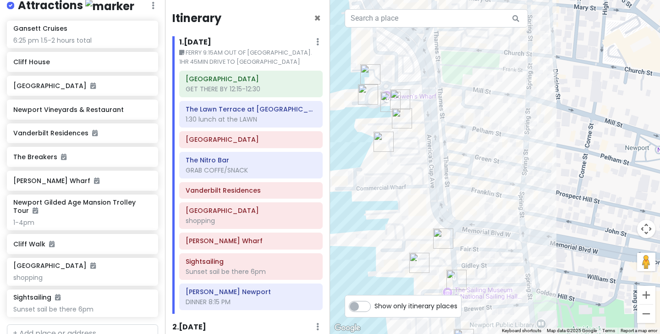
drag, startPoint x: 509, startPoint y: 182, endPoint x: 495, endPoint y: 252, distance: 71.2
click at [495, 252] on div at bounding box center [495, 167] width 330 height 334
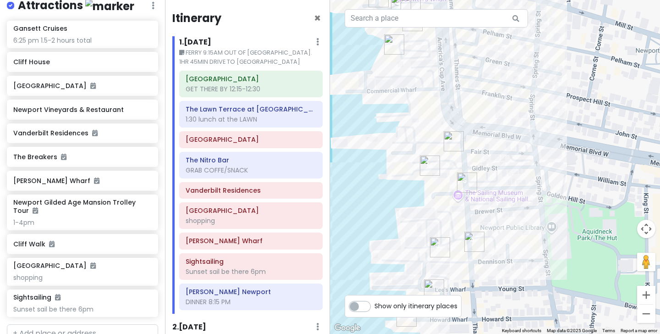
drag, startPoint x: 504, startPoint y: 208, endPoint x: 520, endPoint y: 99, distance: 110.4
click at [520, 99] on div at bounding box center [495, 167] width 330 height 334
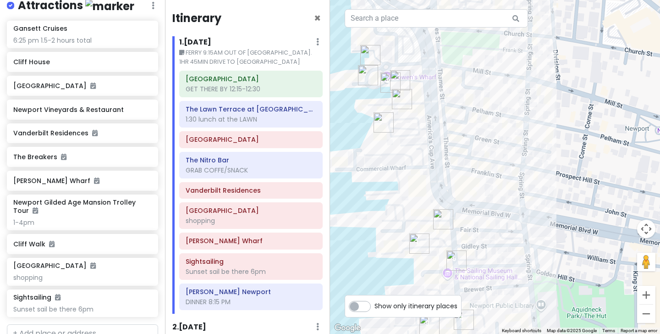
drag, startPoint x: 481, startPoint y: 177, endPoint x: 470, endPoint y: 274, distance: 96.8
click at [470, 272] on div at bounding box center [495, 167] width 330 height 334
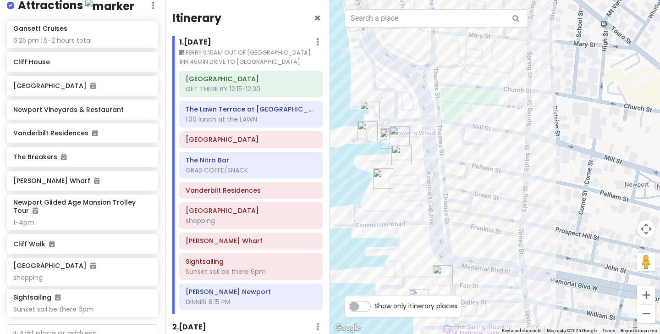
drag, startPoint x: 478, startPoint y: 181, endPoint x: 484, endPoint y: 191, distance: 10.9
click at [484, 191] on div at bounding box center [495, 167] width 330 height 334
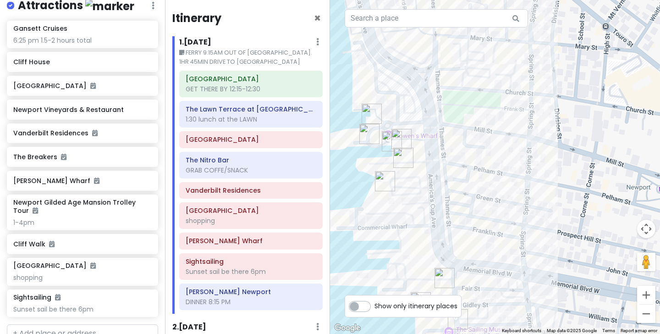
click at [447, 161] on div at bounding box center [495, 167] width 330 height 334
click at [642, 312] on button "Zoom out" at bounding box center [646, 313] width 18 height 18
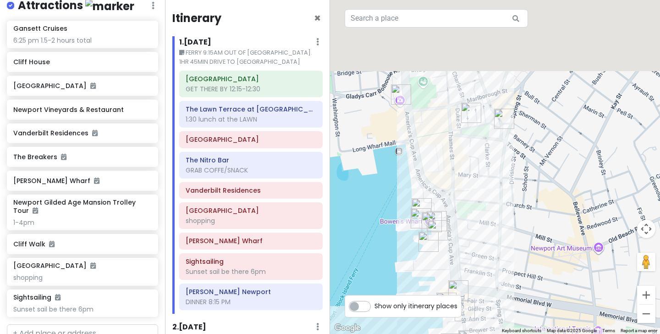
drag, startPoint x: 518, startPoint y: 95, endPoint x: 506, endPoint y: 170, distance: 76.1
click at [506, 170] on div at bounding box center [495, 167] width 330 height 334
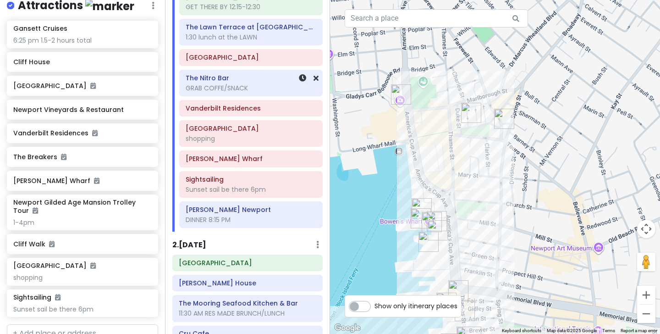
scroll to position [83, 0]
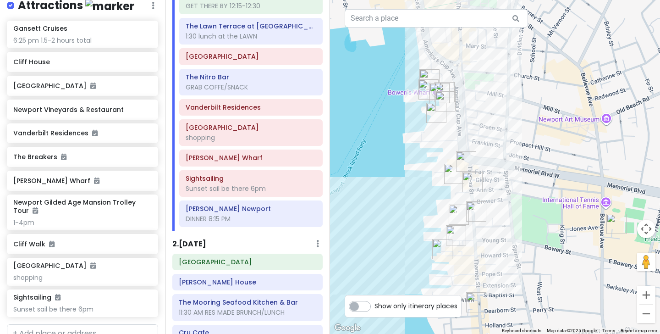
drag, startPoint x: 496, startPoint y: 203, endPoint x: 503, endPoint y: 74, distance: 129.0
click at [503, 74] on div at bounding box center [495, 167] width 330 height 334
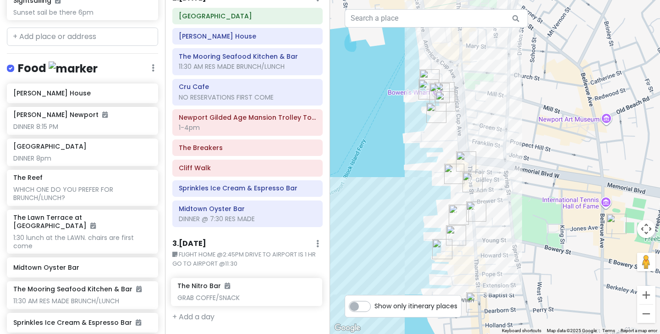
scroll to position [328, 0]
drag, startPoint x: 74, startPoint y: 90, endPoint x: 237, endPoint y: 288, distance: 256.8
click at [237, 288] on div "Newport Trip Private Change Dates Make a Copy Delete Trip Go Pro ⚡️ Give Feedba…" at bounding box center [330, 167] width 660 height 334
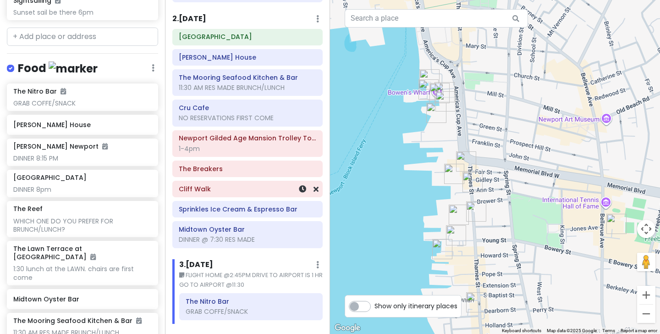
scroll to position [277, 0]
click at [219, 19] on div "2 . [DATE] Add Day Notes Delete Day" at bounding box center [247, 22] width 150 height 16
click at [203, 17] on h6 "2 . [DATE]" at bounding box center [189, 20] width 34 height 10
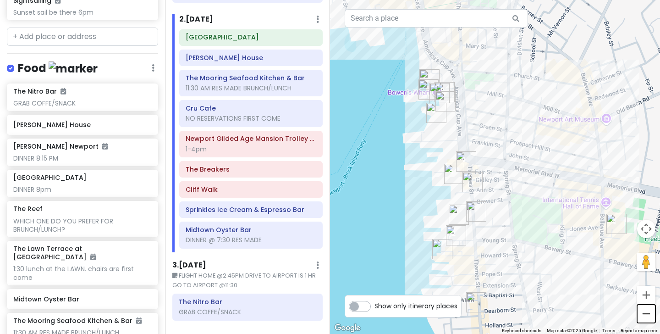
click at [642, 311] on button "Zoom out" at bounding box center [646, 313] width 18 height 18
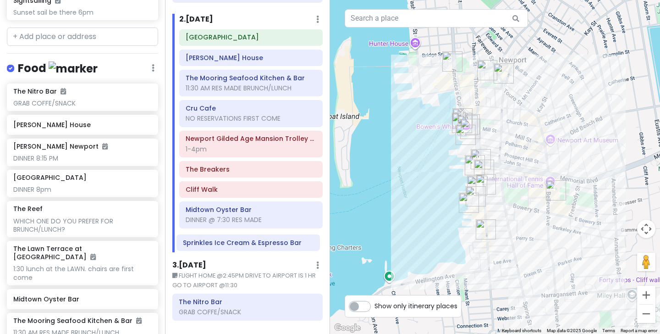
drag, startPoint x: 210, startPoint y: 213, endPoint x: 207, endPoint y: 246, distance: 32.6
click at [207, 246] on div "[GEOGRAPHIC_DATA] [PERSON_NAME][GEOGRAPHIC_DATA] The Mooring Seafood Kitchen & …" at bounding box center [250, 140] width 157 height 223
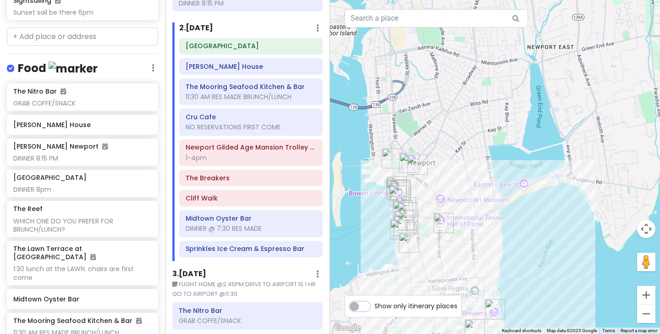
scroll to position [297, 0]
